Goal: Transaction & Acquisition: Download file/media

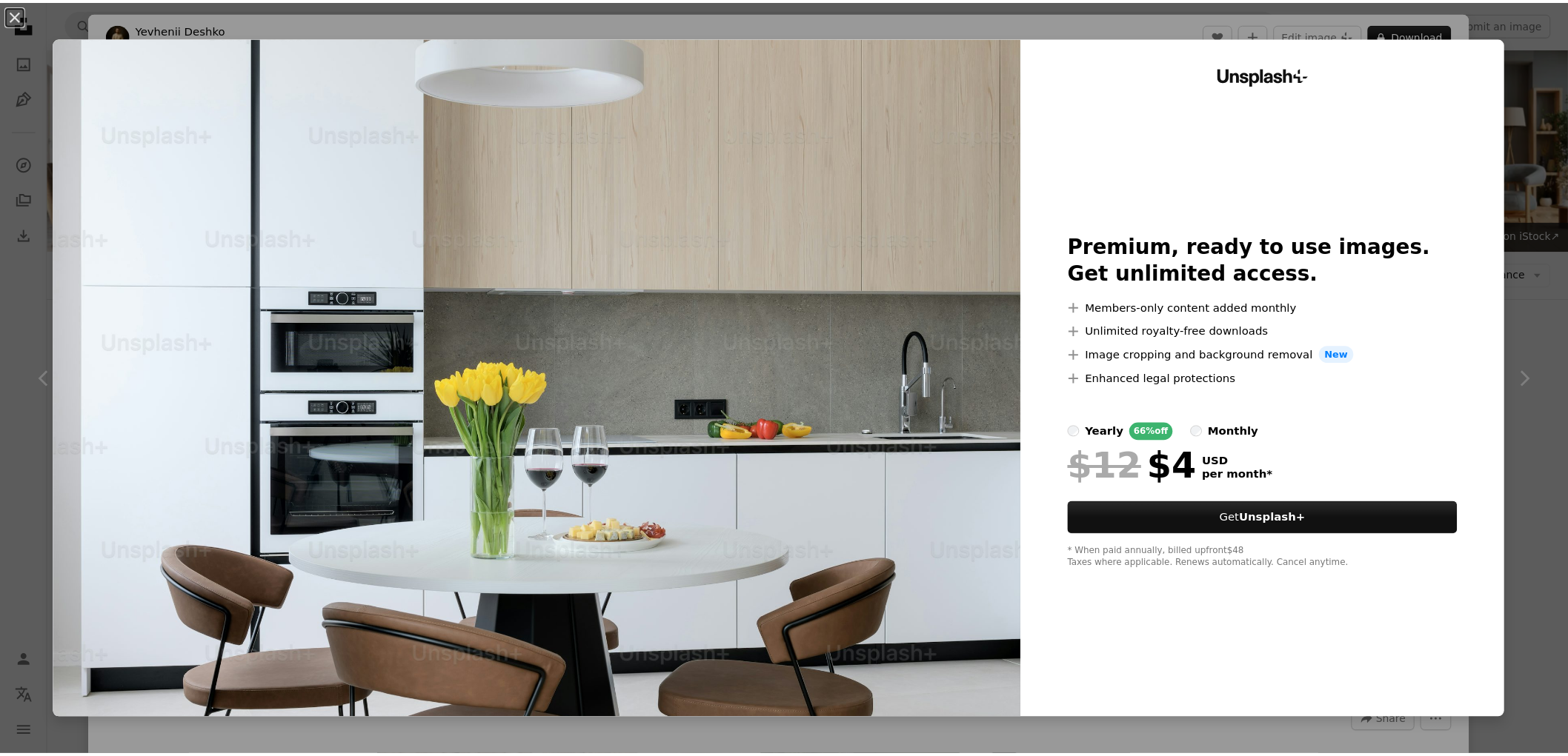
scroll to position [7697, 0]
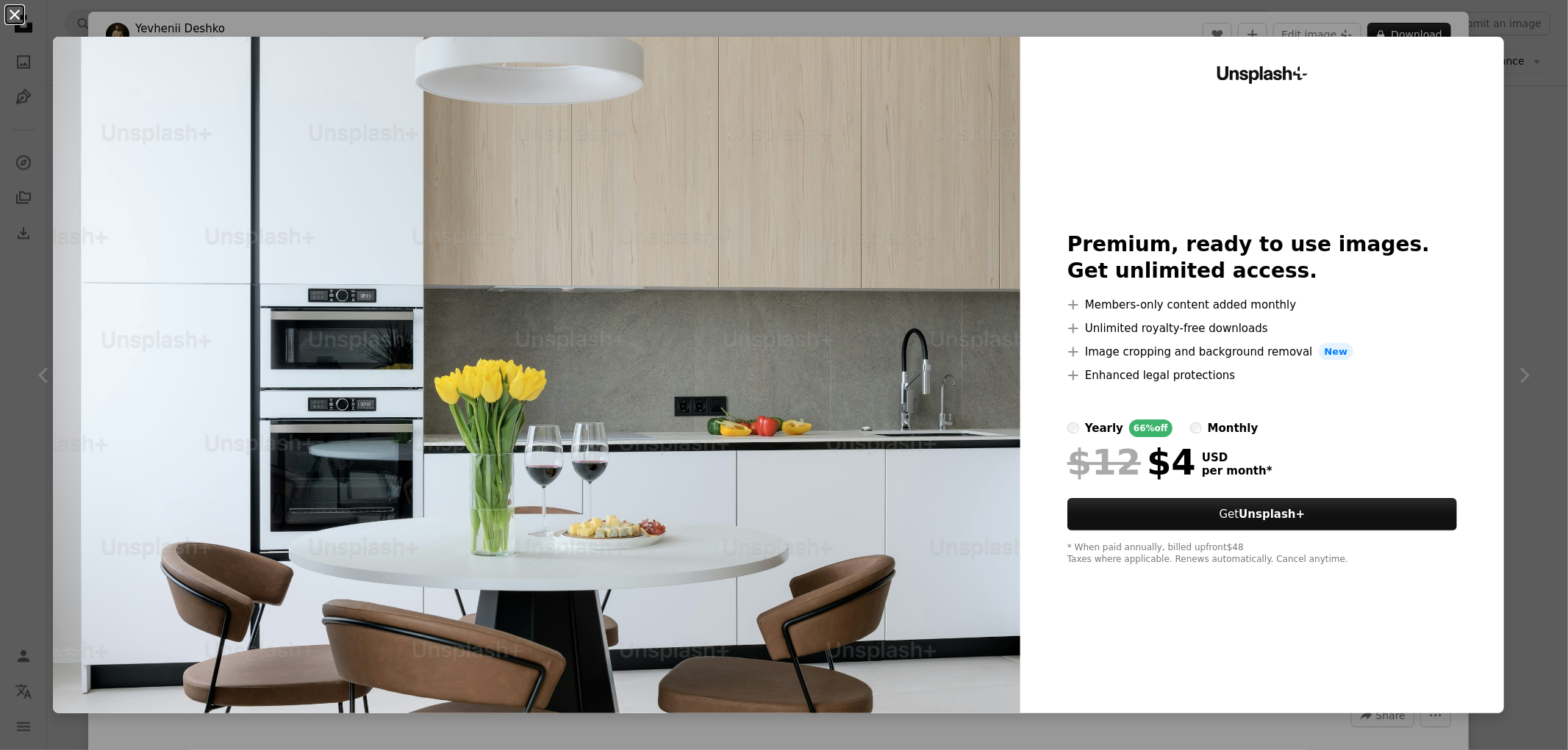
click at [15, 8] on button "An X shape" at bounding box center [15, 15] width 18 height 18
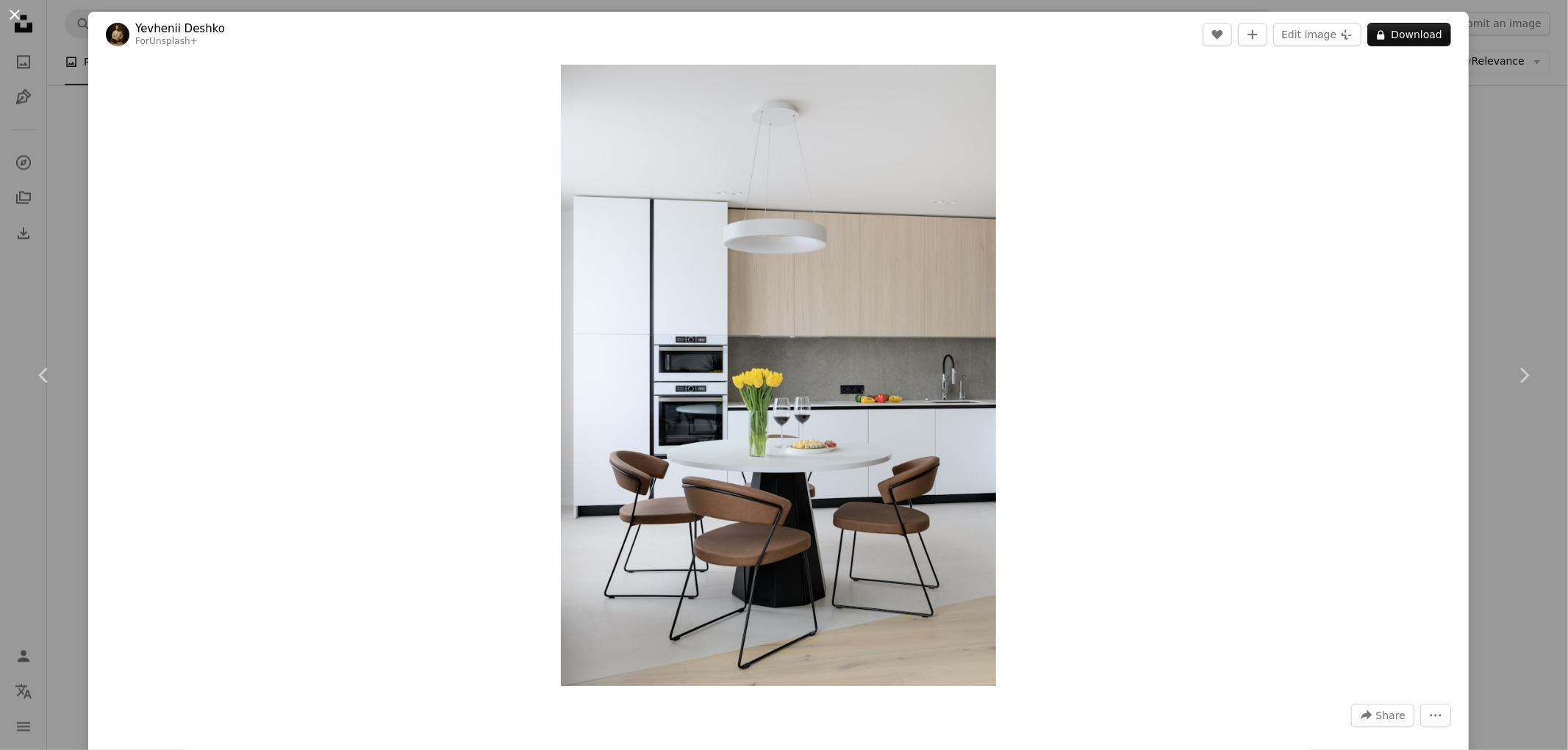
click at [13, 16] on button "An X shape" at bounding box center [15, 15] width 18 height 18
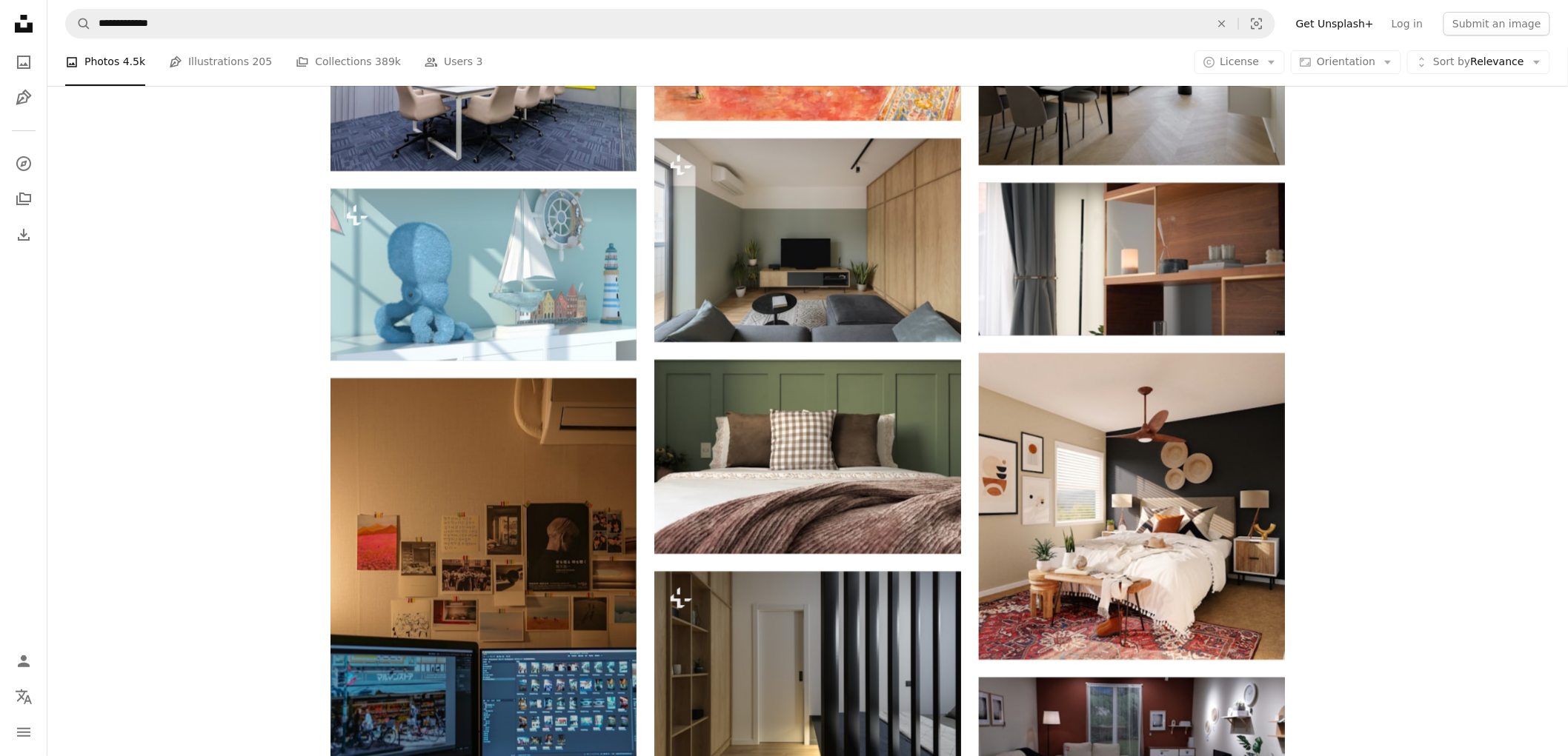
scroll to position [16420, 0]
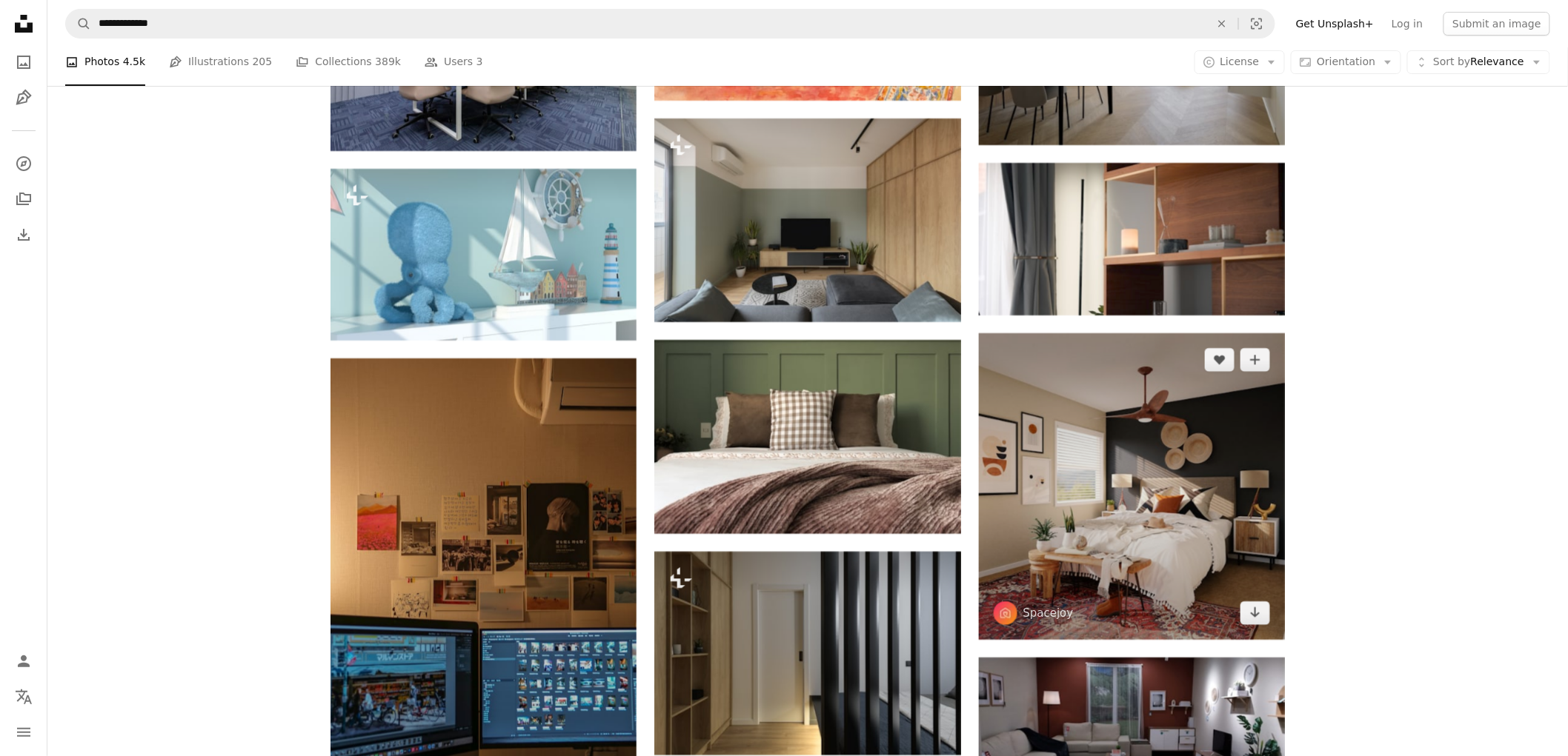
click at [1196, 593] on img at bounding box center [1131, 486] width 306 height 305
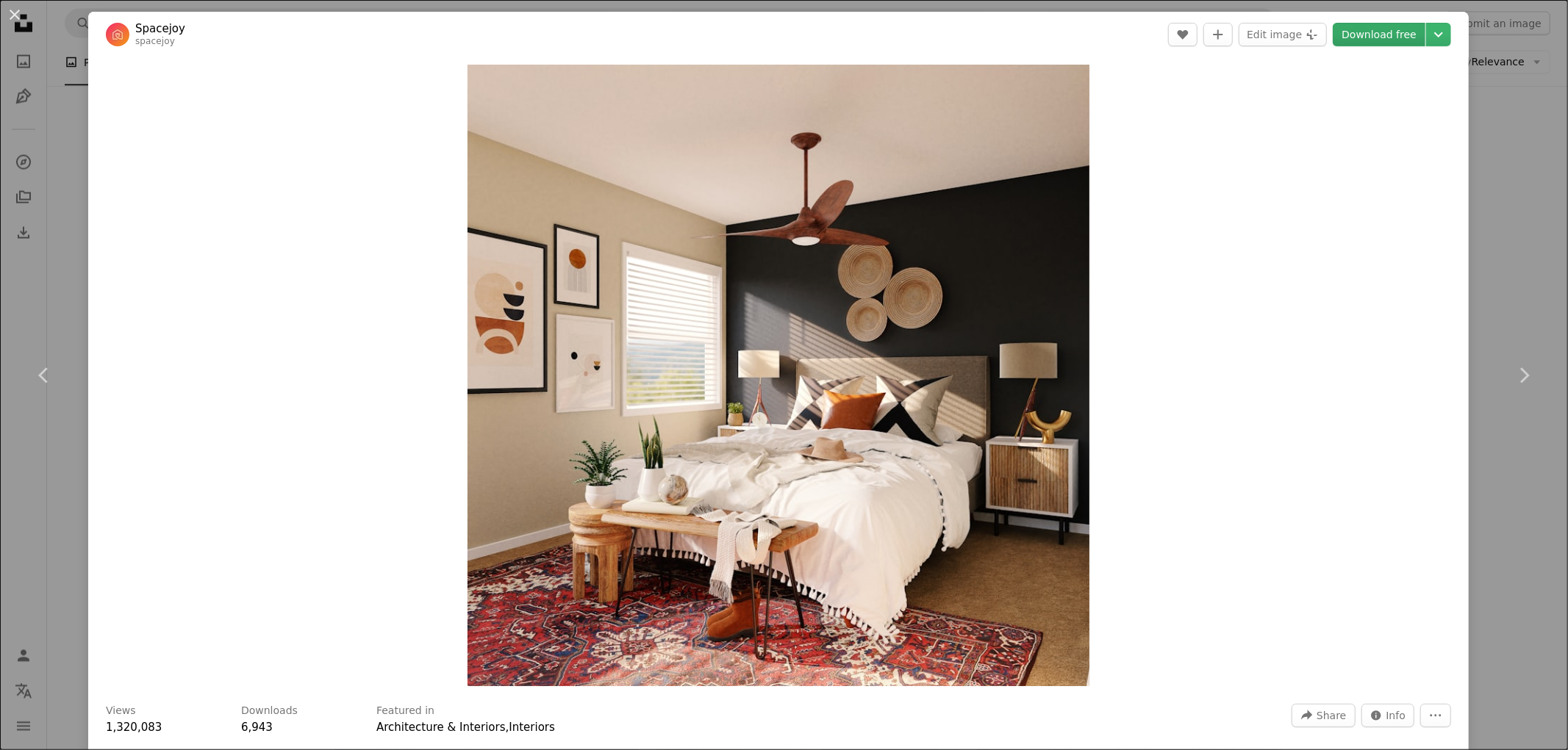
click at [1395, 34] on link "Download free" at bounding box center [1378, 34] width 93 height 23
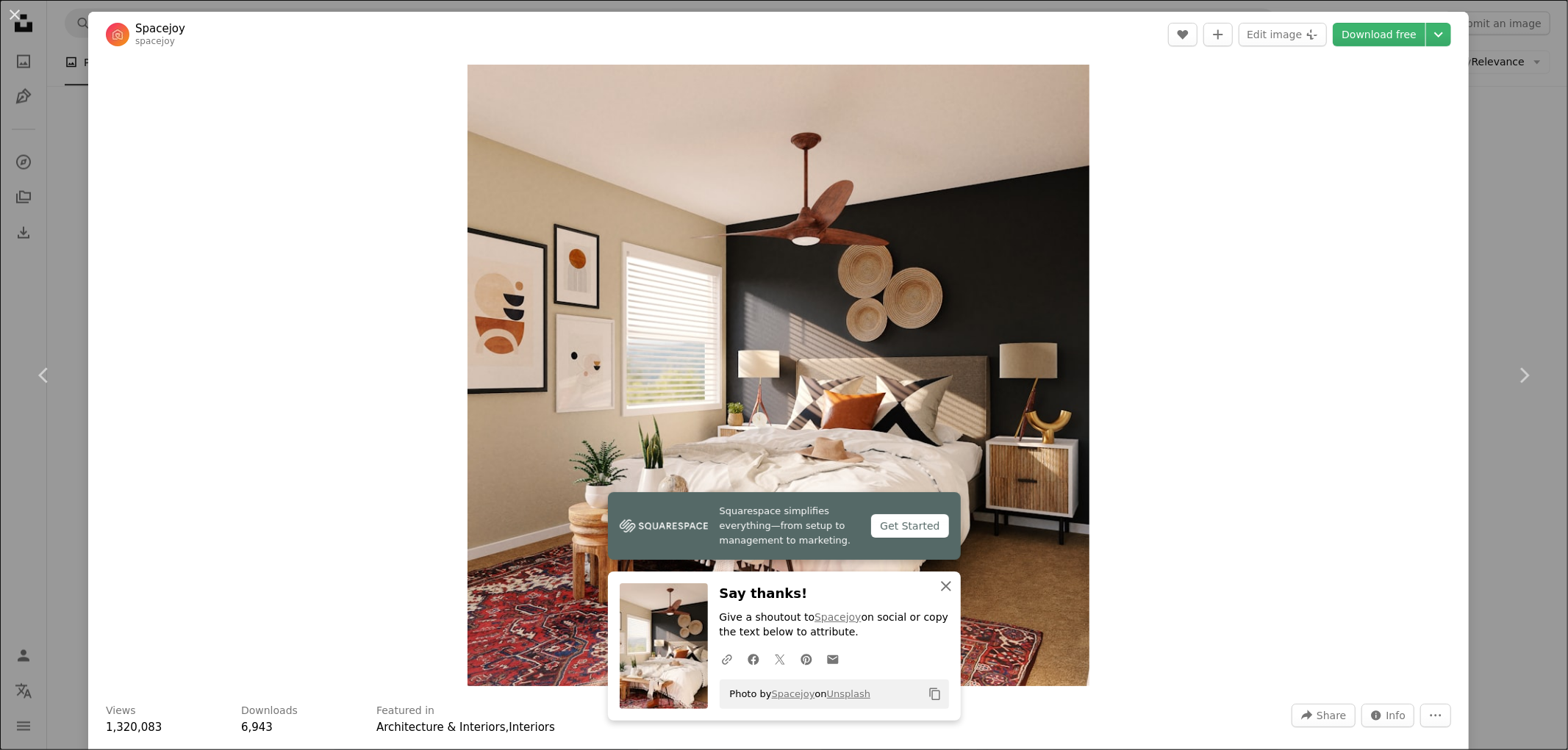
click at [945, 585] on icon "An X shape" at bounding box center [946, 586] width 18 height 18
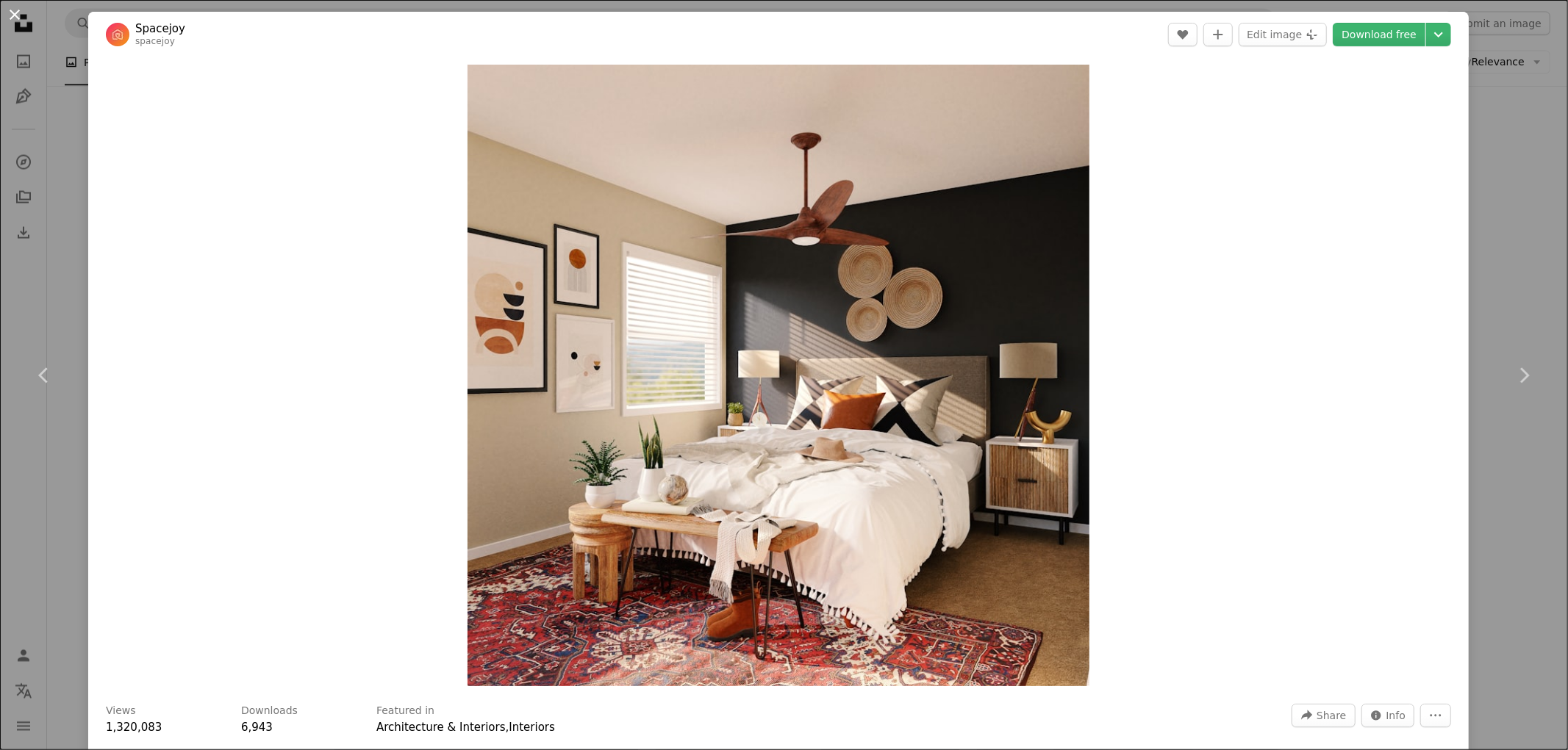
click at [18, 17] on button "An X shape" at bounding box center [15, 15] width 18 height 18
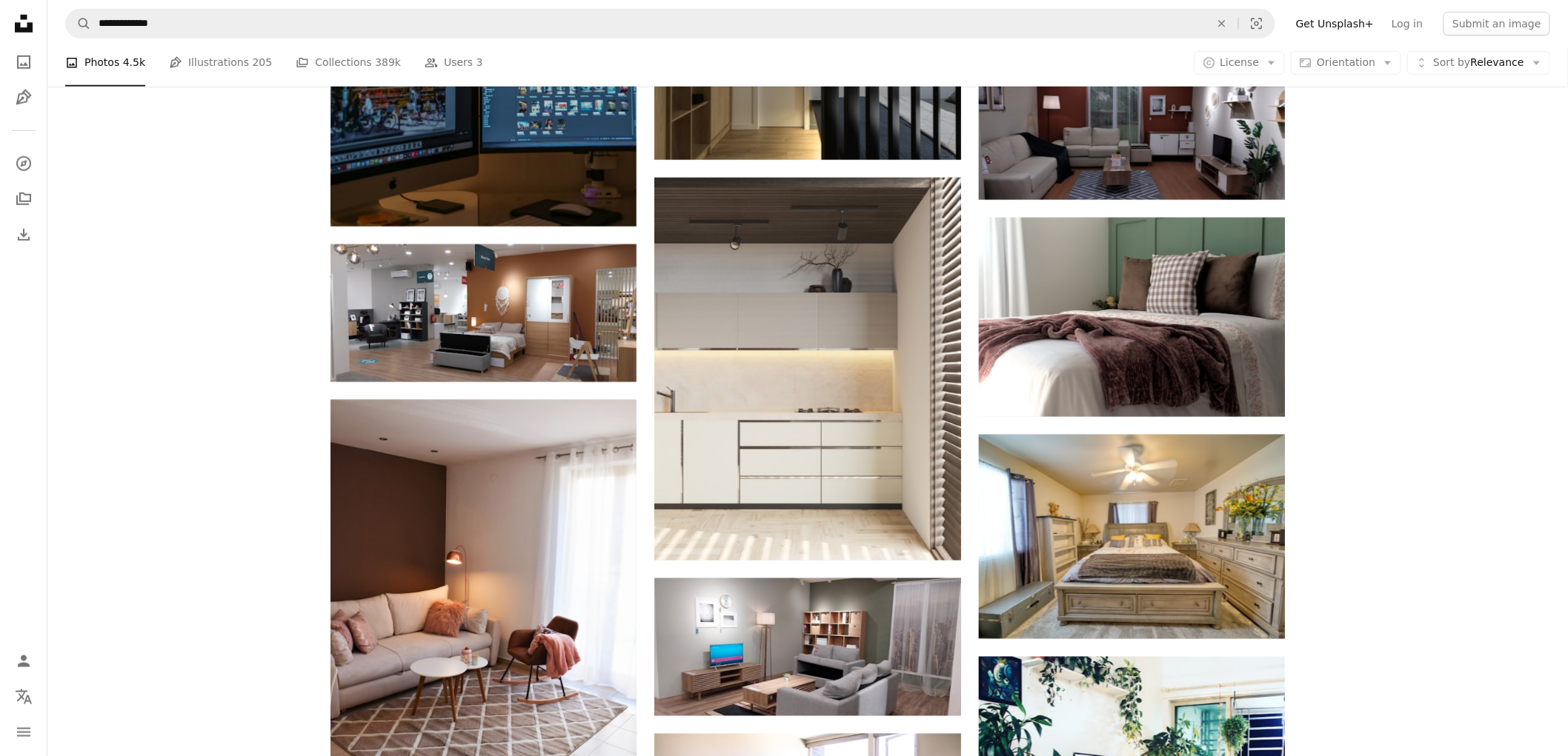
scroll to position [16995, 0]
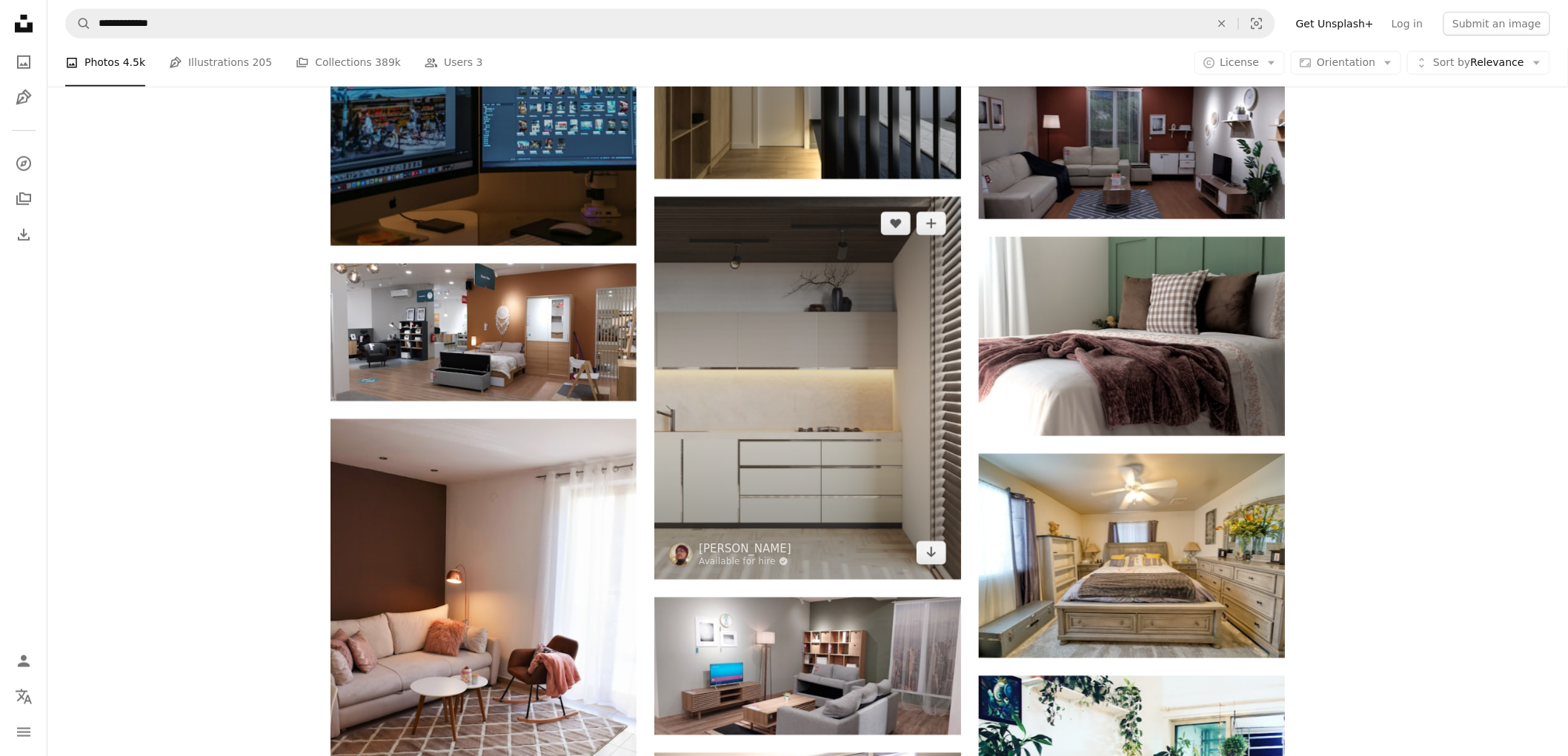
click at [821, 511] on img at bounding box center [806, 388] width 306 height 383
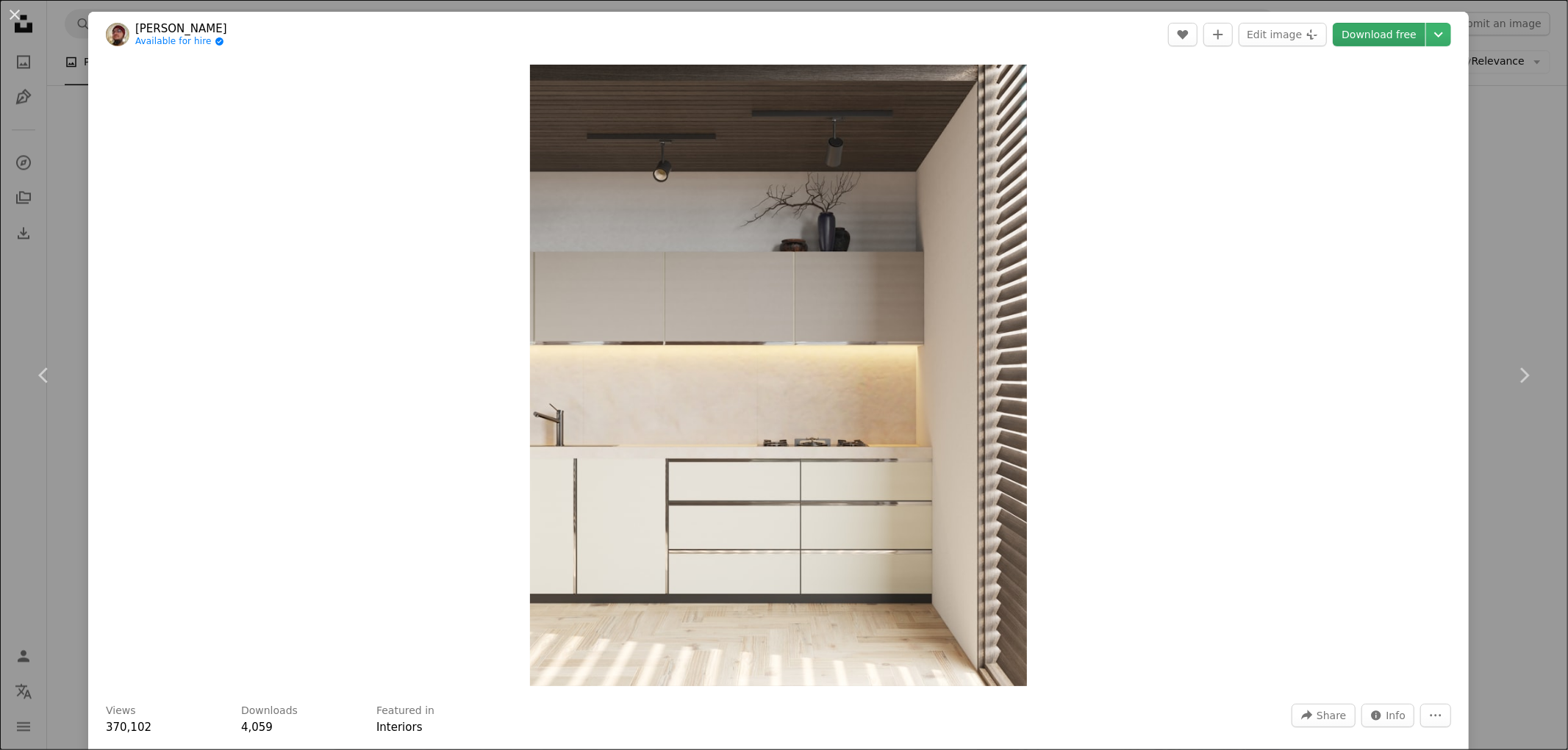
click at [1391, 32] on link "Download free" at bounding box center [1378, 34] width 93 height 23
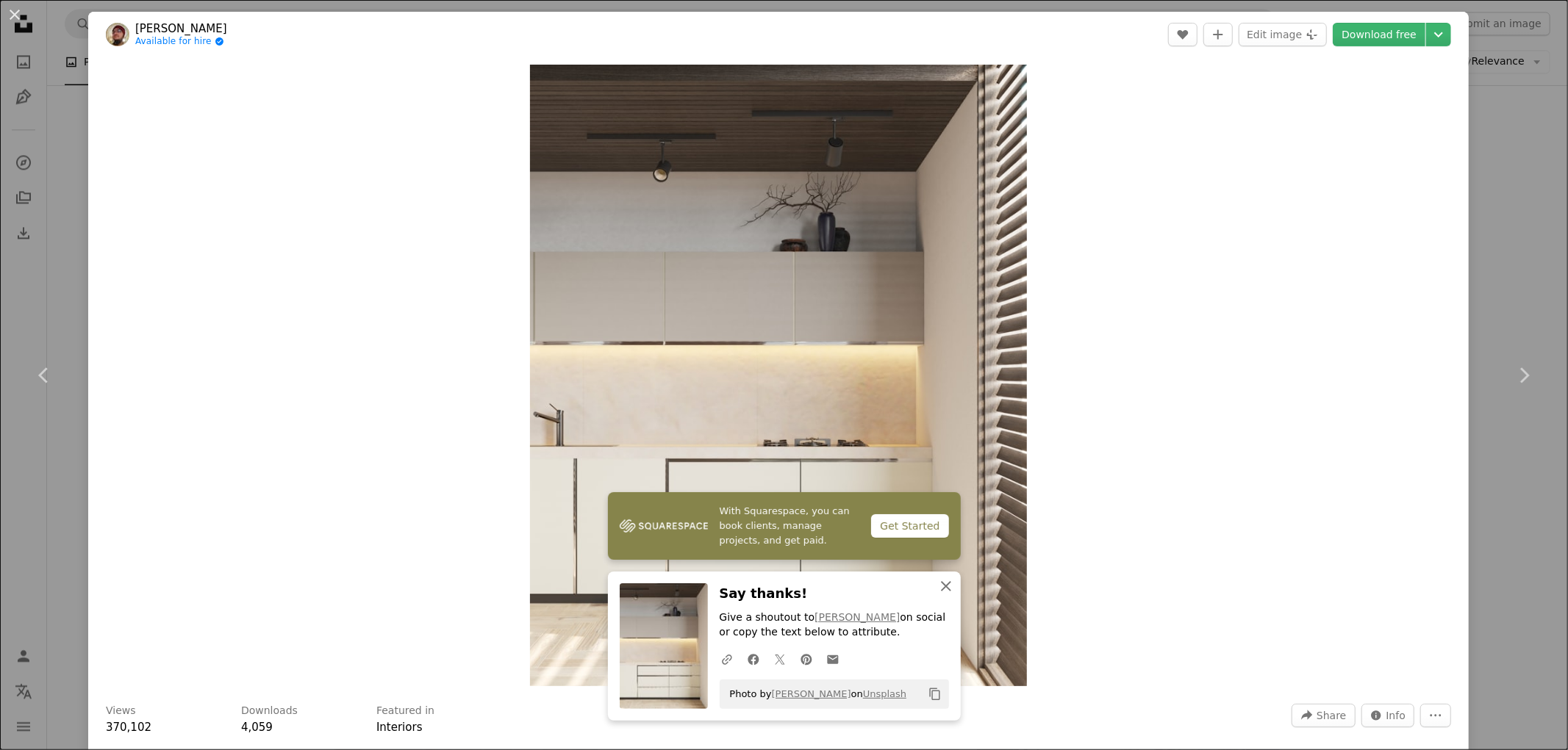
click at [937, 592] on icon "An X shape" at bounding box center [946, 586] width 18 height 18
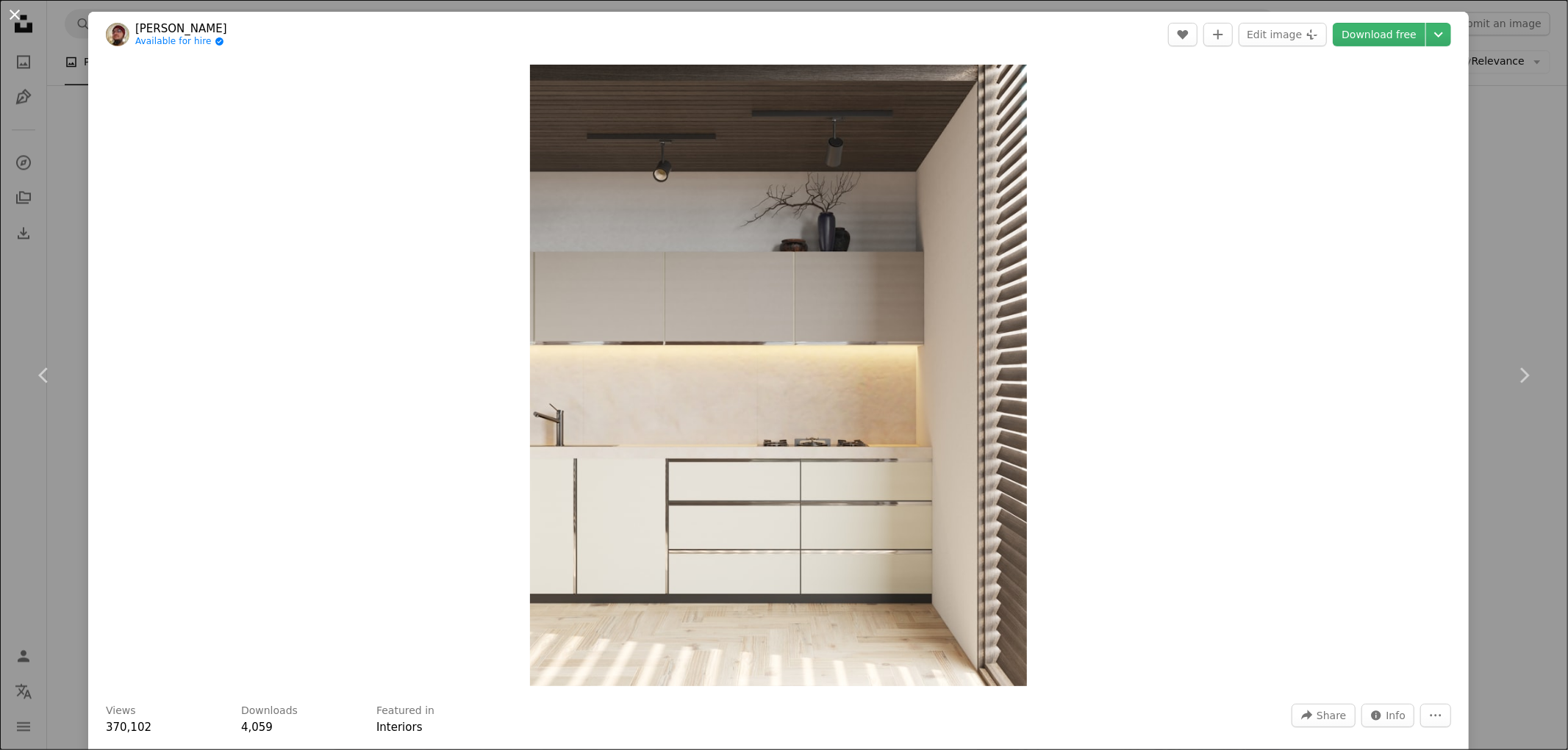
click at [15, 11] on button "An X shape" at bounding box center [15, 15] width 18 height 18
